Goal: Task Accomplishment & Management: Manage account settings

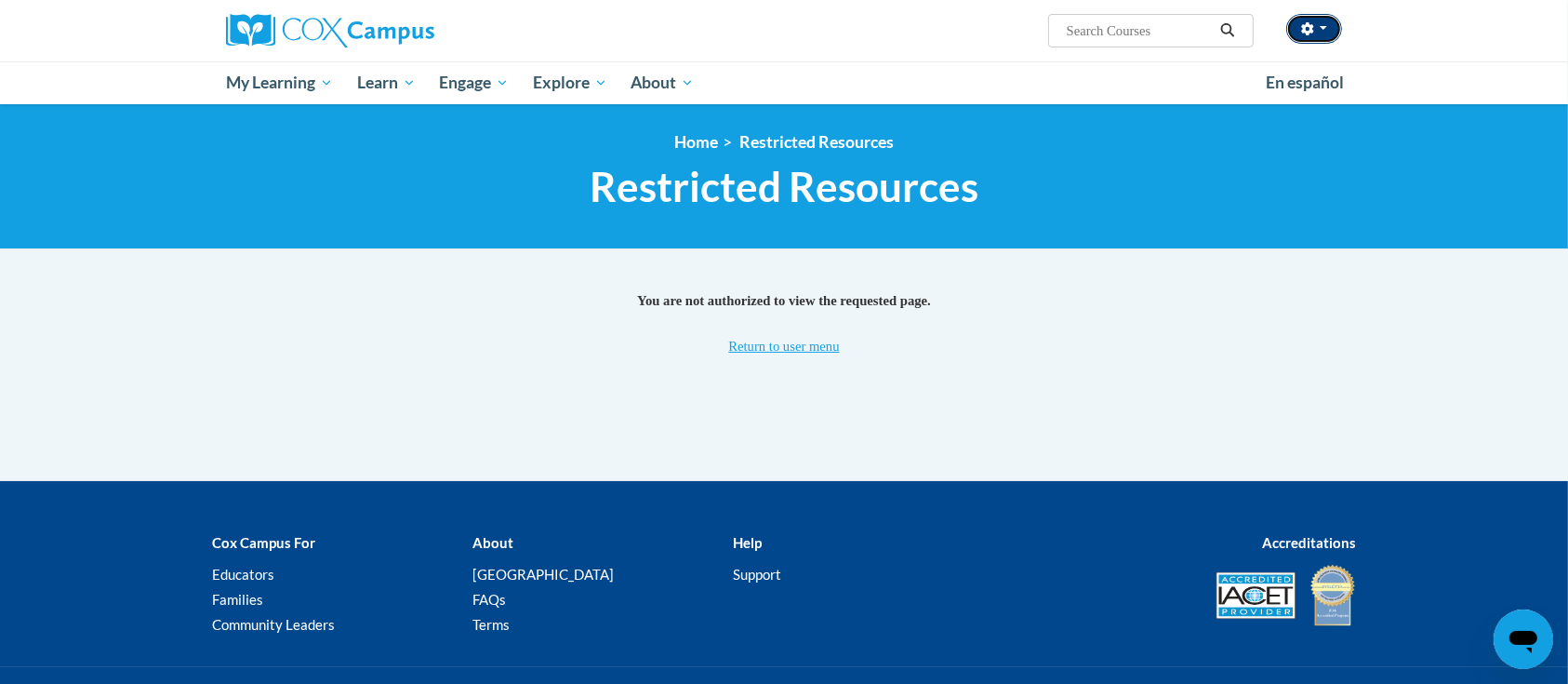
click at [1319, 29] on button "button" at bounding box center [1314, 29] width 56 height 30
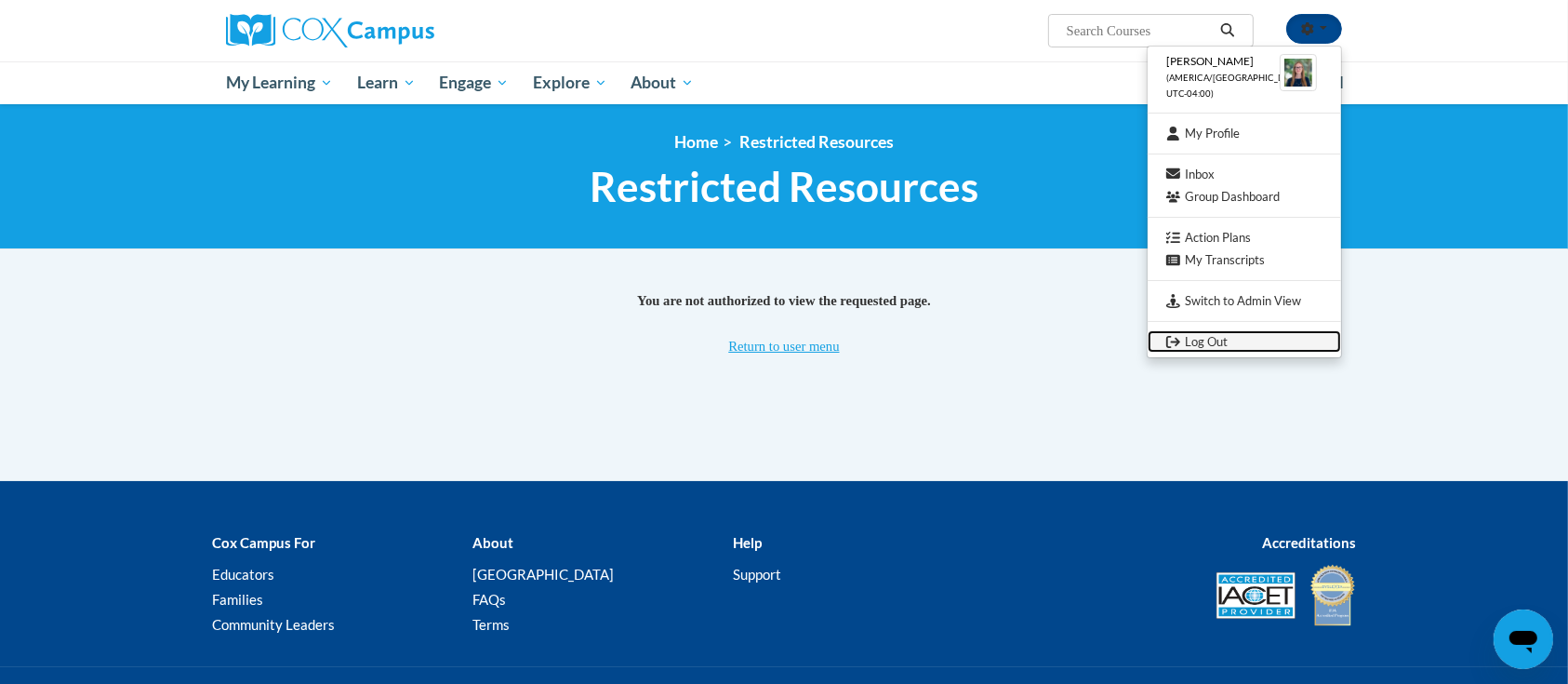
click at [1221, 333] on link "Log Out" at bounding box center [1244, 342] width 194 height 24
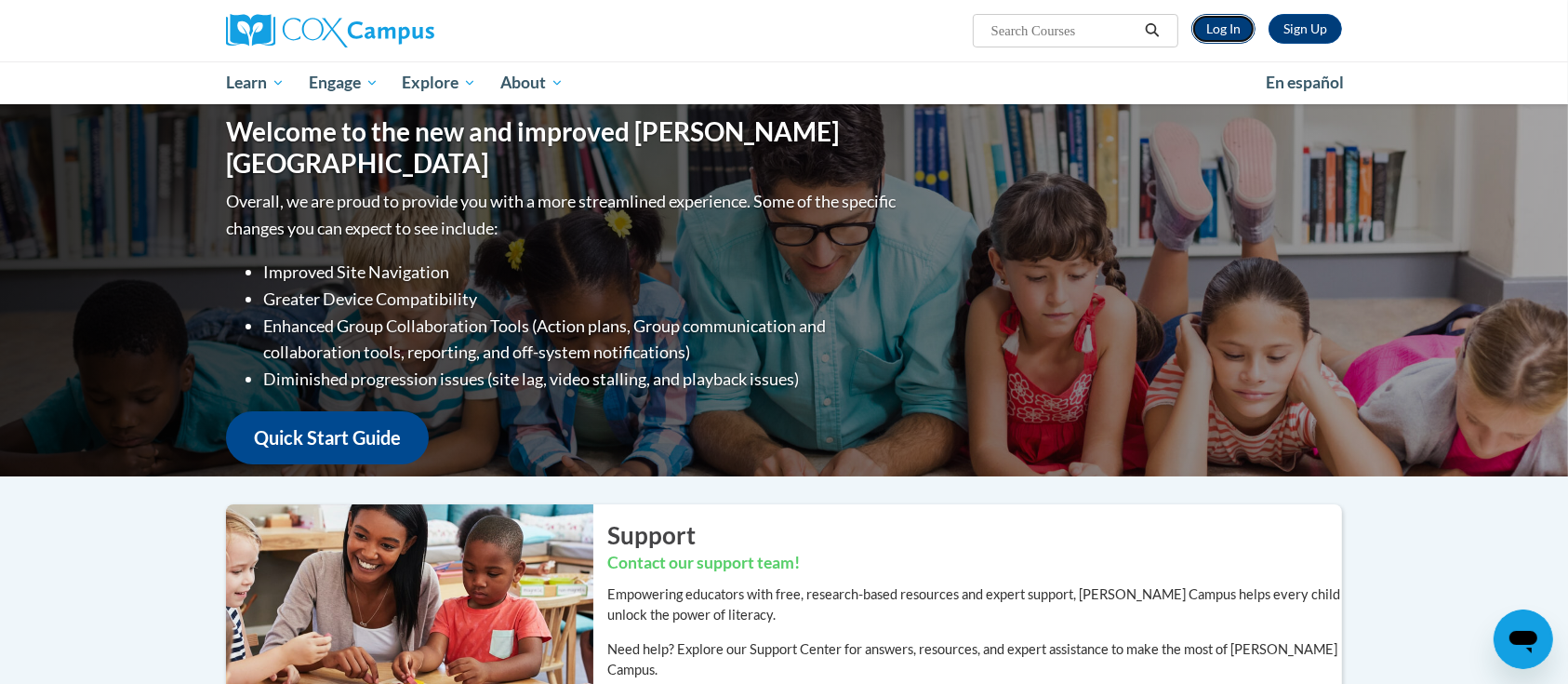
click at [1237, 28] on link "Log In" at bounding box center [1223, 29] width 64 height 30
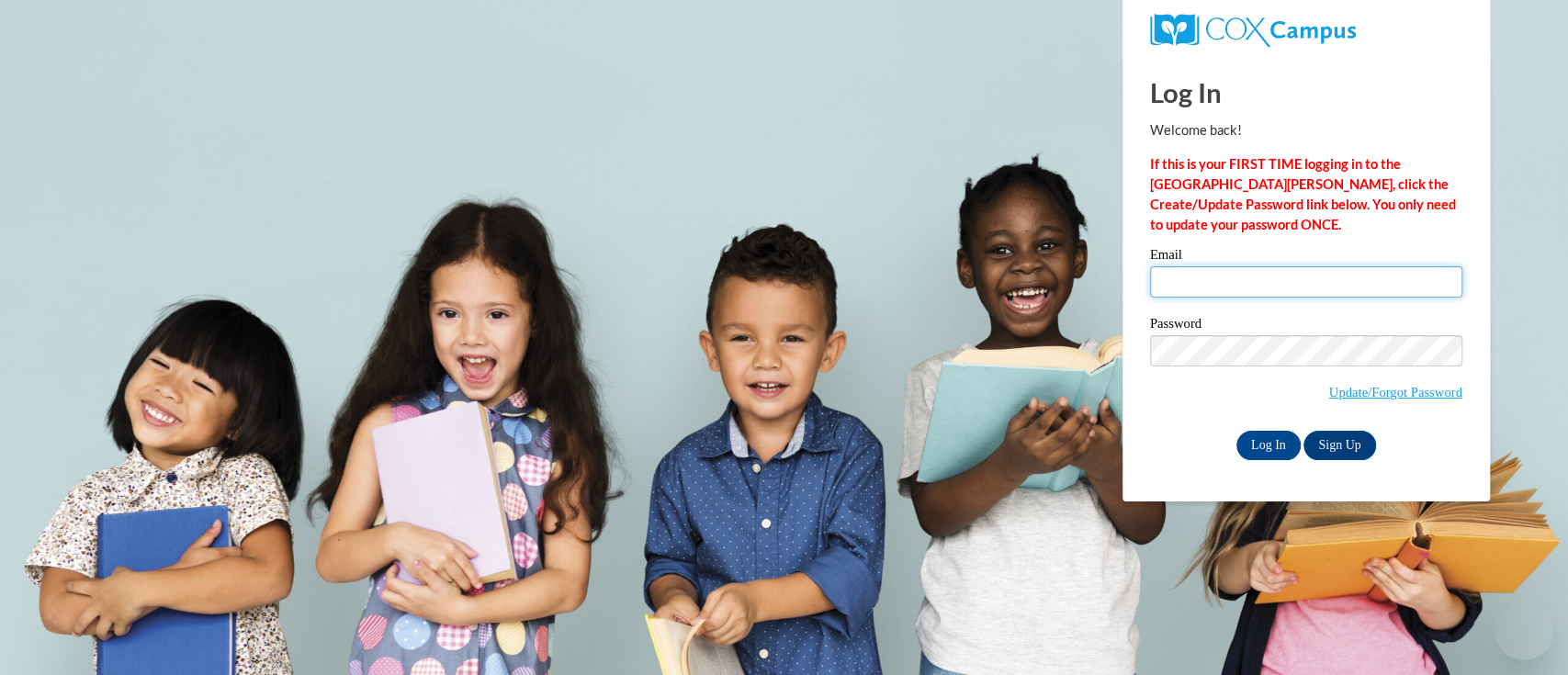
type input "[EMAIL_ADDRESS][DOMAIN_NAME]"
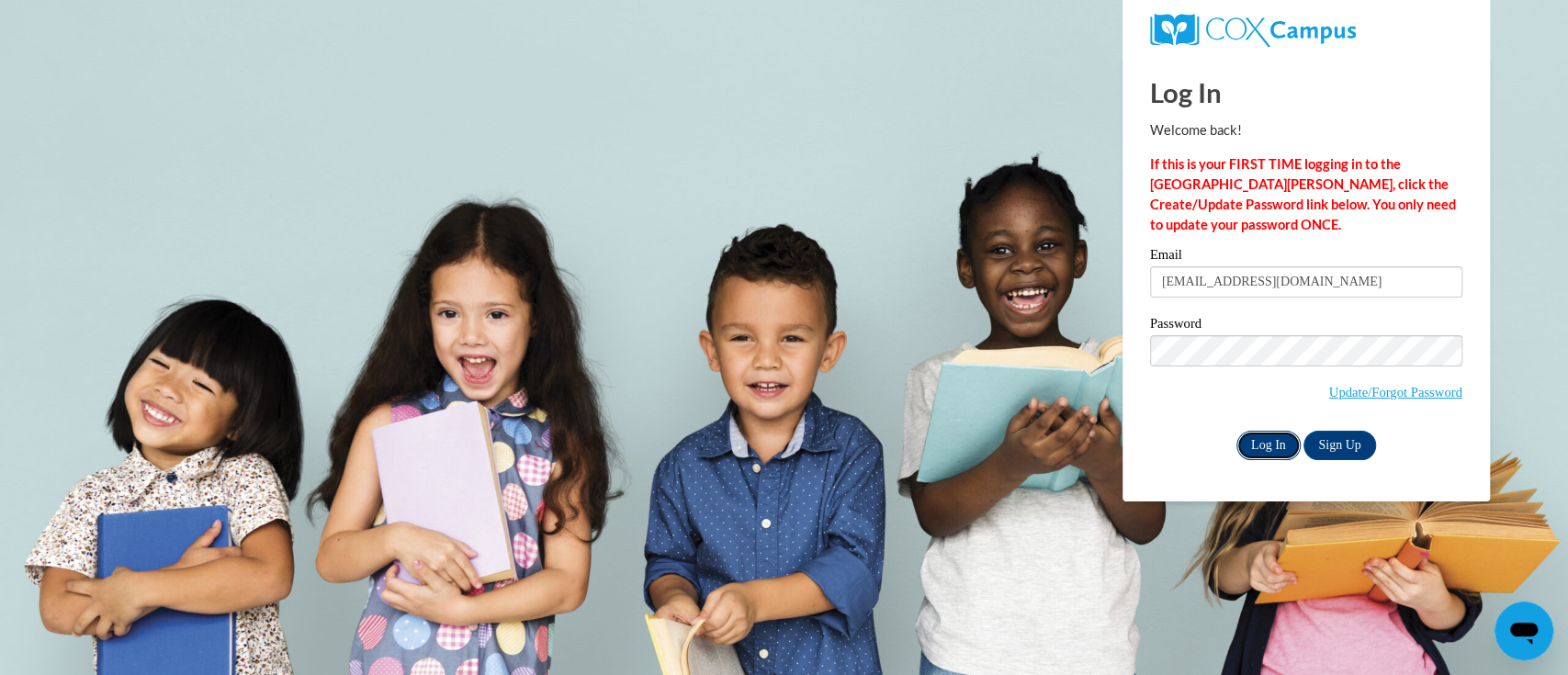
drag, startPoint x: 0, startPoint y: 0, endPoint x: 1260, endPoint y: 437, distance: 1333.6
click at [1260, 437] on input "Log In" at bounding box center [1269, 445] width 64 height 29
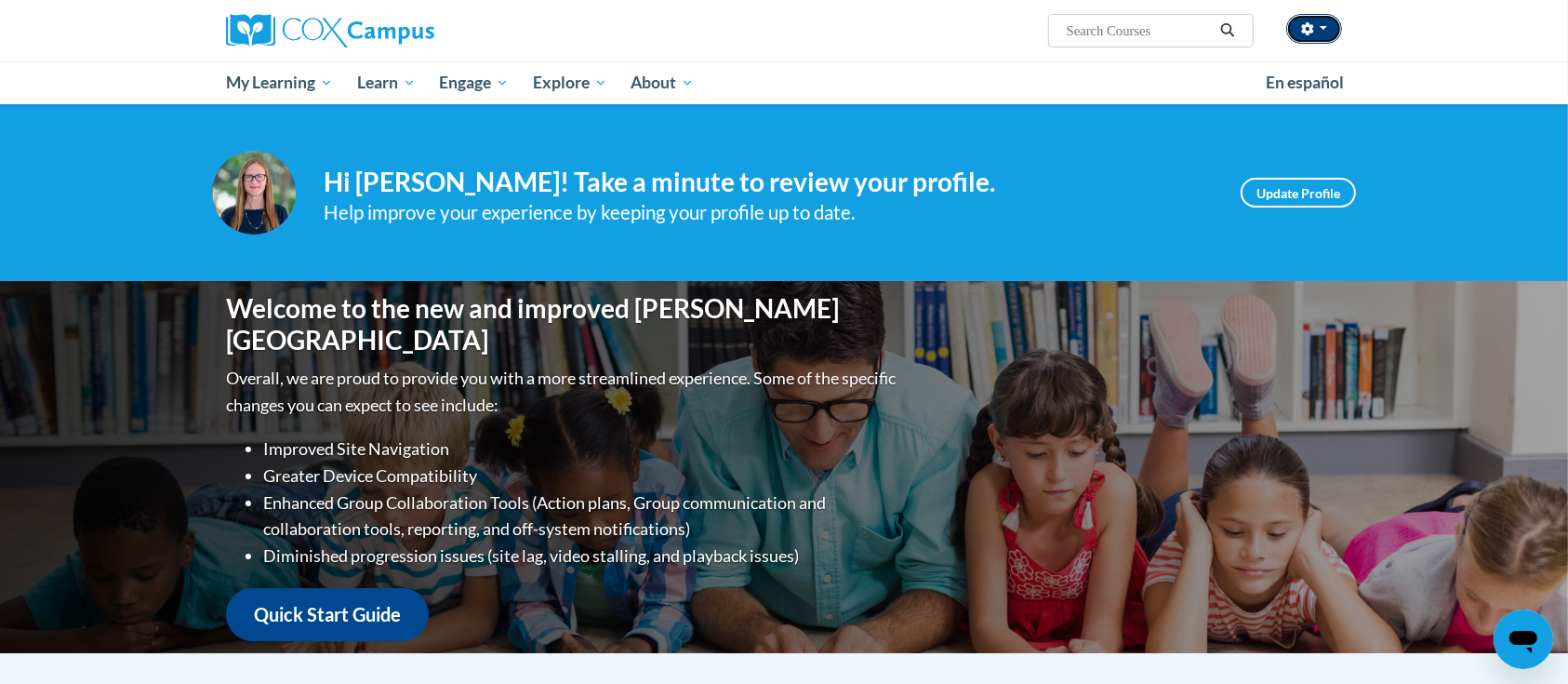
click at [1329, 30] on button "button" at bounding box center [1314, 29] width 56 height 30
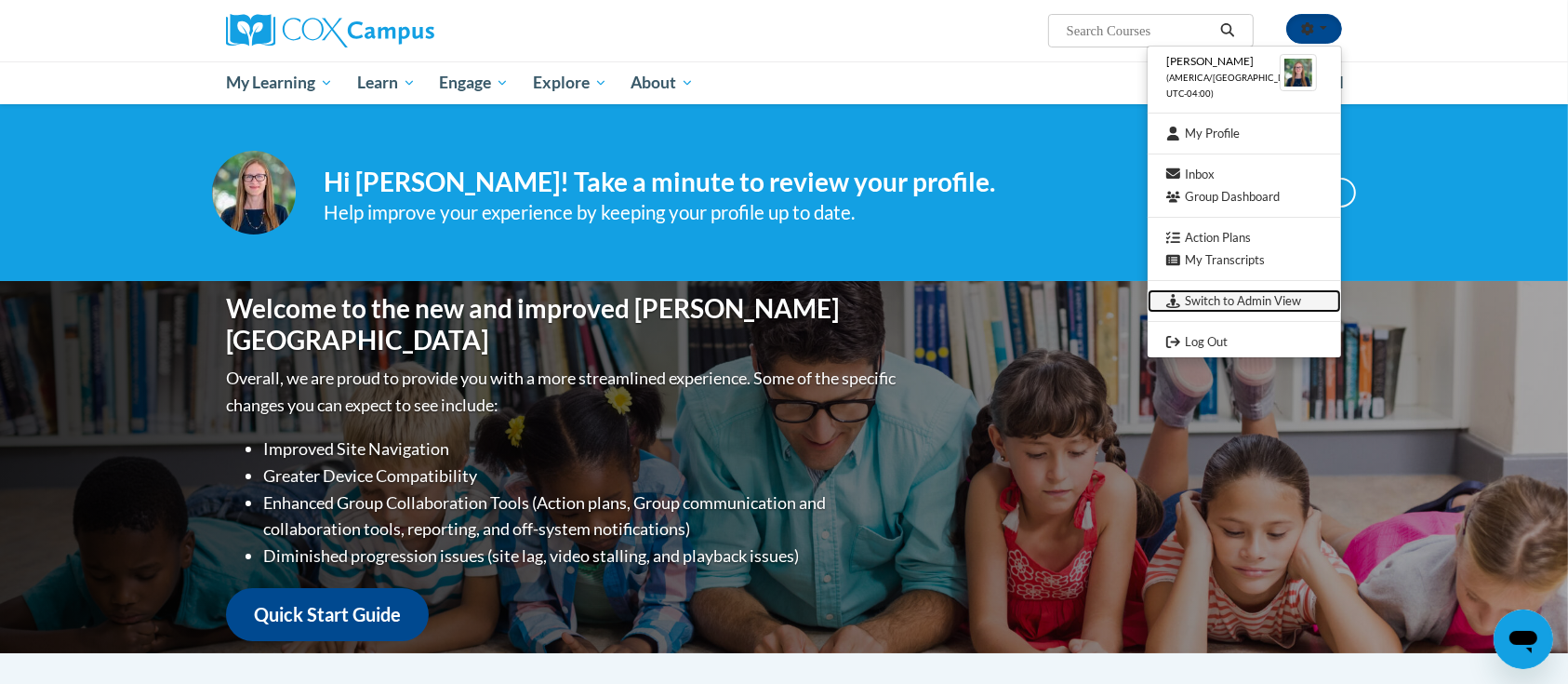
click at [1203, 308] on link "Switch to Admin View" at bounding box center [1244, 301] width 194 height 24
